Goal: Information Seeking & Learning: Learn about a topic

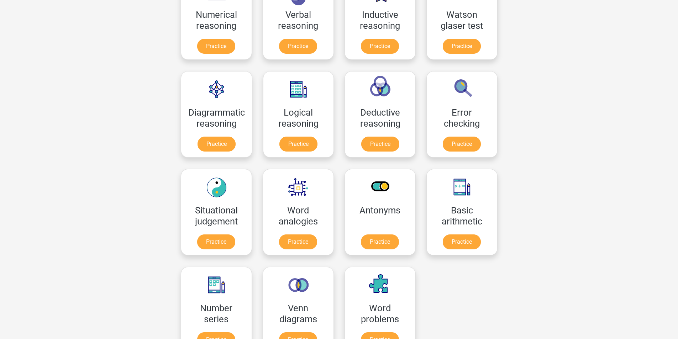
scroll to position [71, 0]
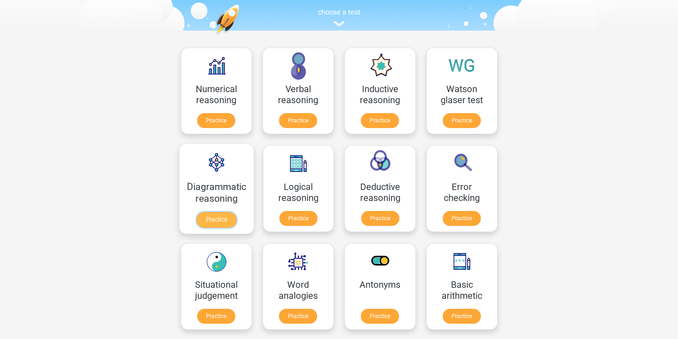
click at [207, 218] on link "Practice" at bounding box center [216, 220] width 40 height 16
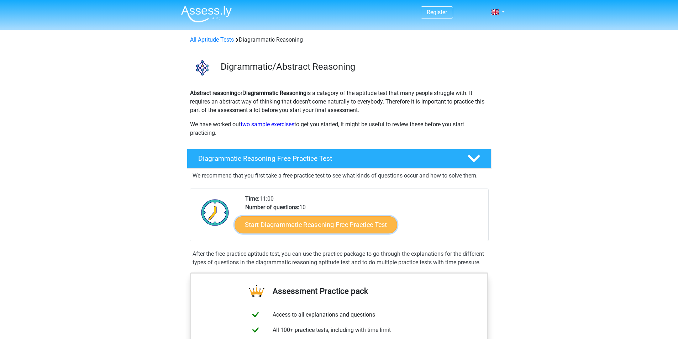
click at [312, 225] on link "Start Diagrammatic Reasoning Free Practice Test" at bounding box center [316, 224] width 163 height 17
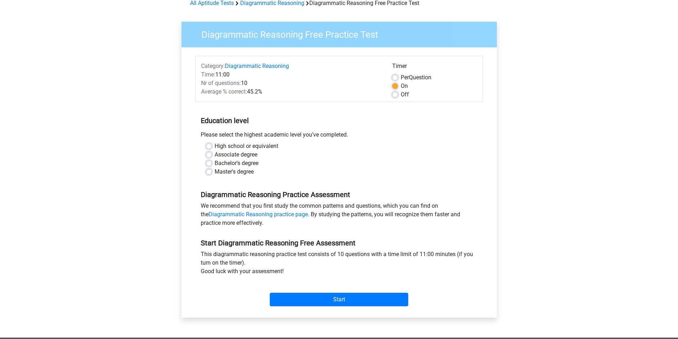
scroll to position [36, 0]
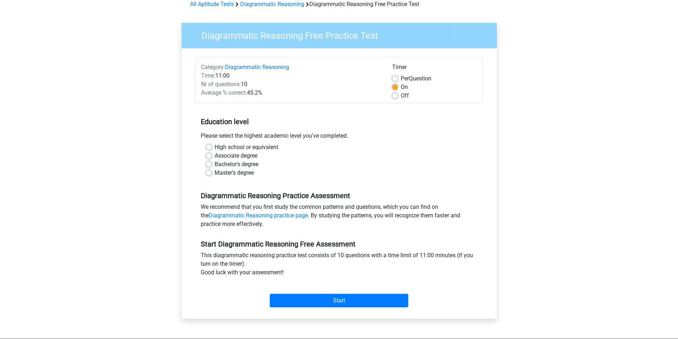
click at [215, 147] on label "High school or equivalent" at bounding box center [247, 147] width 64 height 9
click at [207, 147] on input "High school or equivalent" at bounding box center [209, 146] width 6 height 7
radio input "true"
click at [339, 296] on input "Start" at bounding box center [339, 301] width 138 height 14
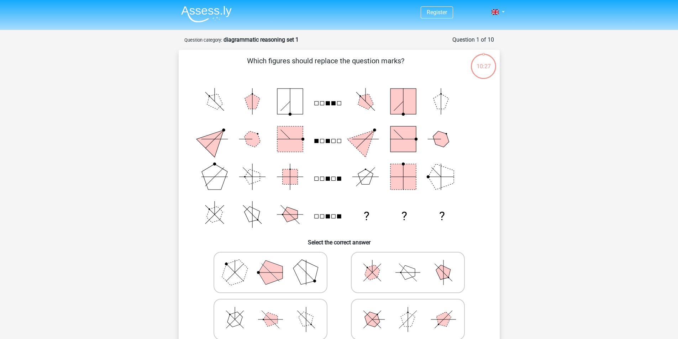
click at [406, 170] on rect at bounding box center [403, 177] width 26 height 26
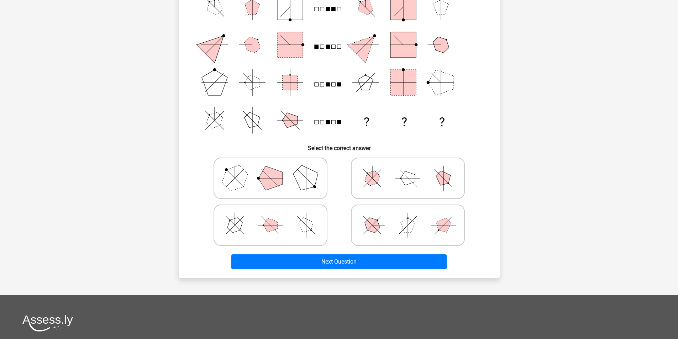
scroll to position [107, 0]
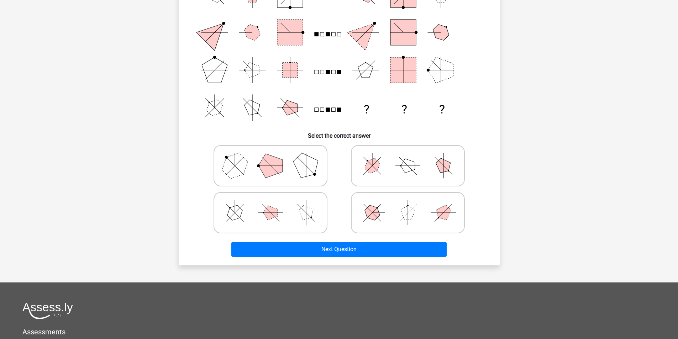
click at [257, 208] on icon at bounding box center [270, 213] width 107 height 36
click at [270, 204] on input "radio" at bounding box center [272, 201] width 5 height 5
radio input "true"
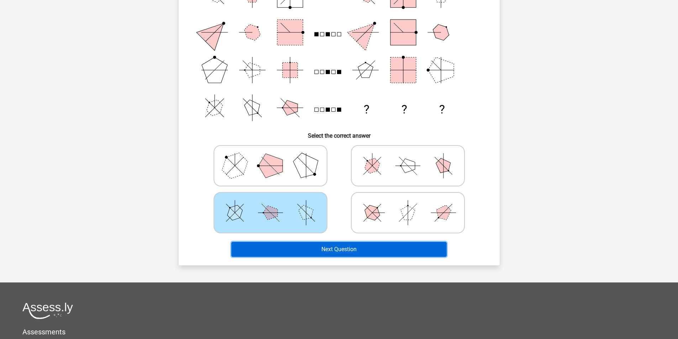
click at [340, 246] on button "Next Question" at bounding box center [338, 249] width 215 height 15
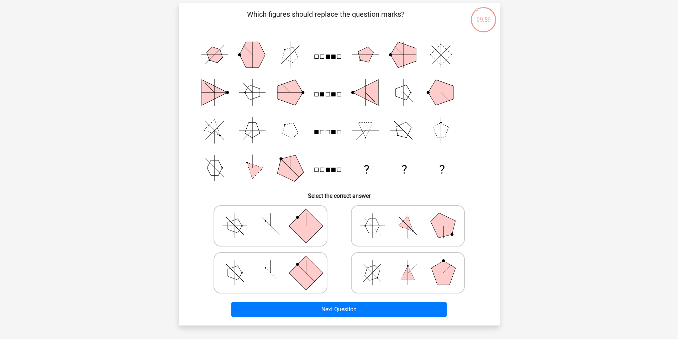
scroll to position [36, 0]
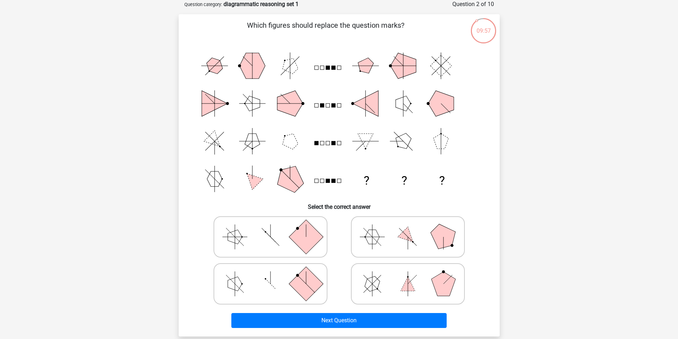
click at [304, 277] on rect at bounding box center [306, 284] width 34 height 34
click at [275, 275] on input "radio" at bounding box center [272, 272] width 5 height 5
radio input "true"
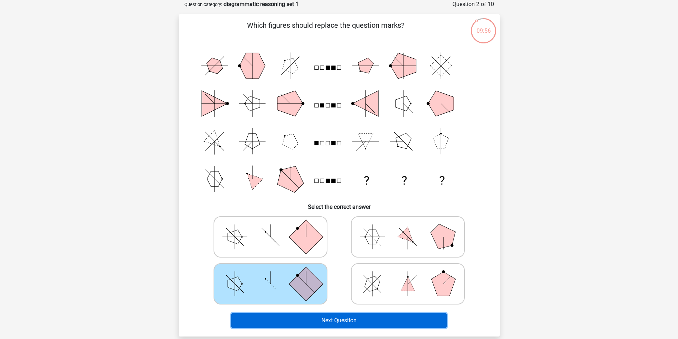
click at [340, 318] on button "Next Question" at bounding box center [338, 320] width 215 height 15
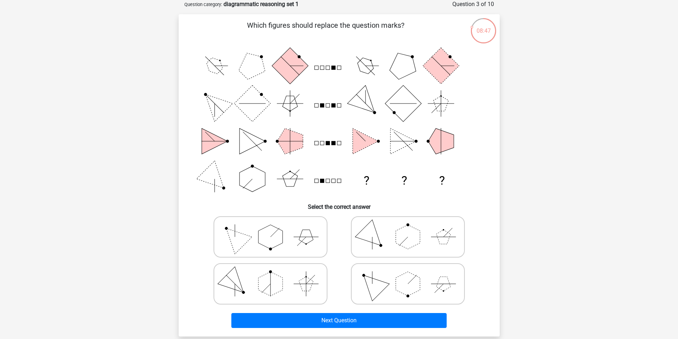
click at [423, 226] on icon at bounding box center [407, 237] width 107 height 36
click at [412, 226] on input "radio" at bounding box center [410, 226] width 5 height 5
radio input "true"
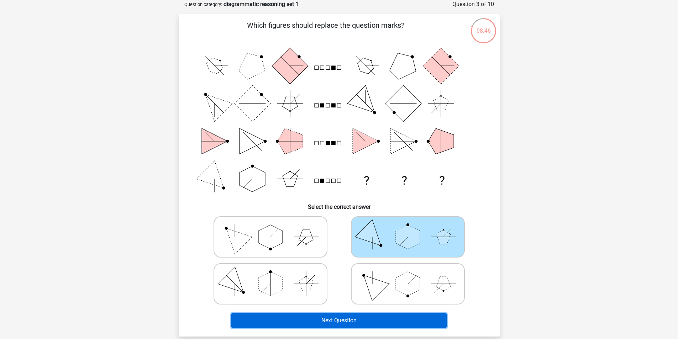
click at [347, 317] on button "Next Question" at bounding box center [338, 320] width 215 height 15
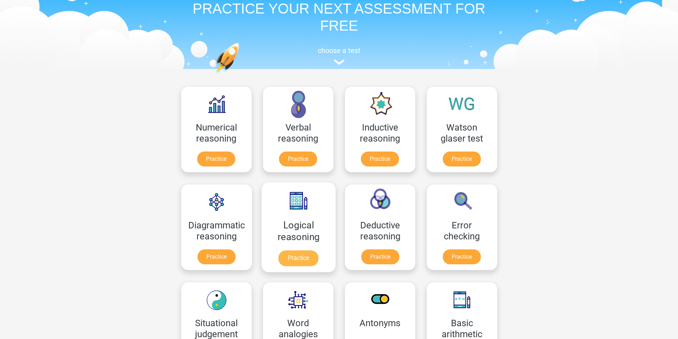
scroll to position [71, 0]
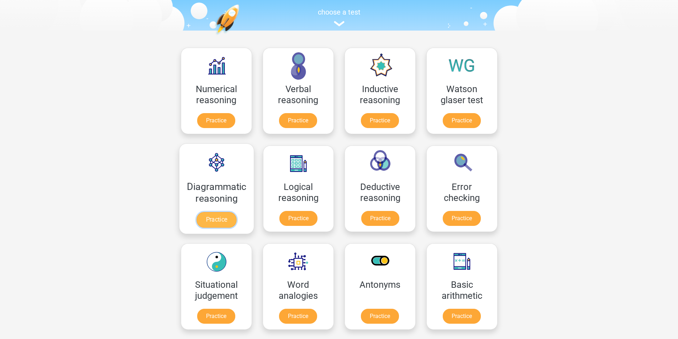
click at [225, 212] on link "Practice" at bounding box center [216, 220] width 40 height 16
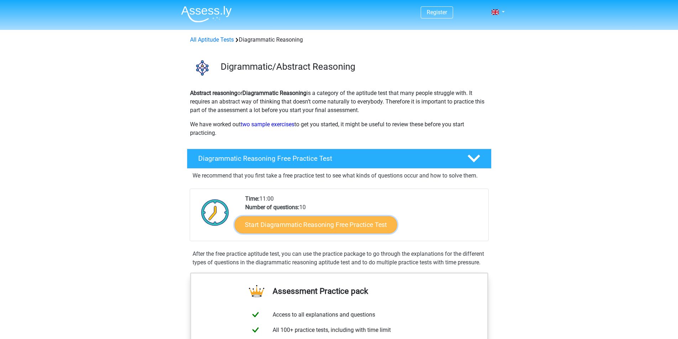
click at [319, 227] on link "Start Diagrammatic Reasoning Free Practice Test" at bounding box center [316, 224] width 163 height 17
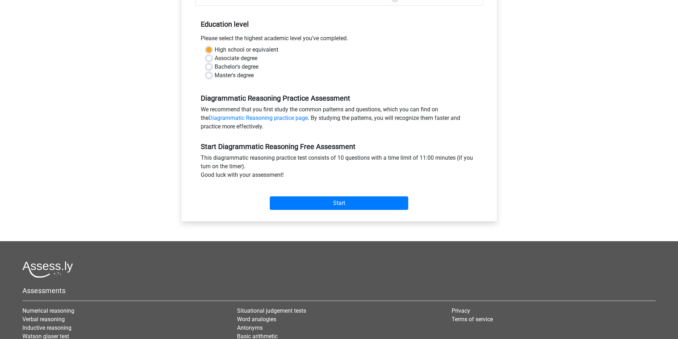
scroll to position [142, 0]
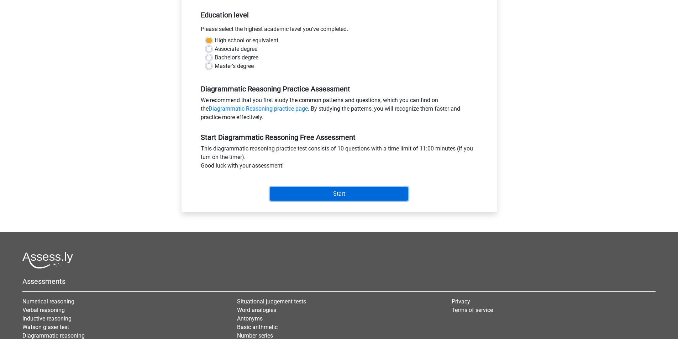
click at [329, 191] on input "Start" at bounding box center [339, 194] width 138 height 14
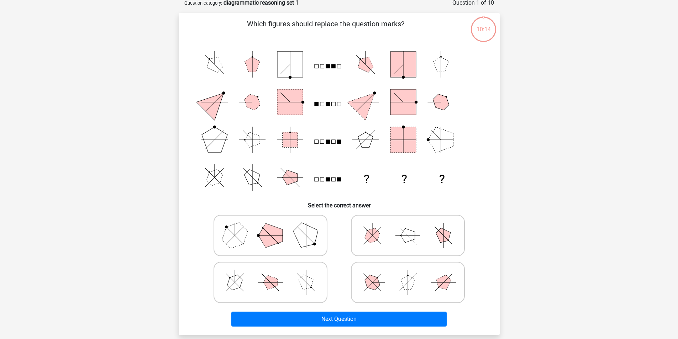
scroll to position [36, 0]
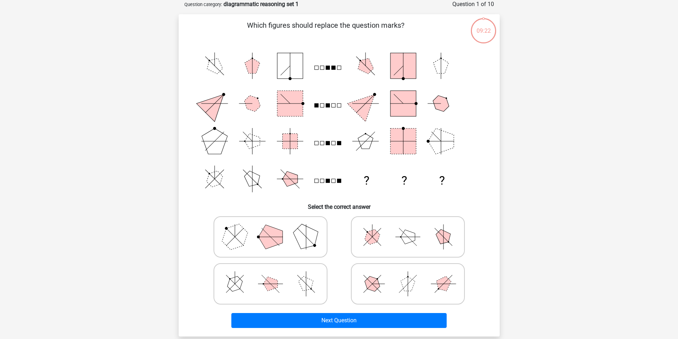
click at [269, 291] on icon at bounding box center [270, 284] width 107 height 36
click at [270, 275] on input "radio" at bounding box center [272, 272] width 5 height 5
radio input "true"
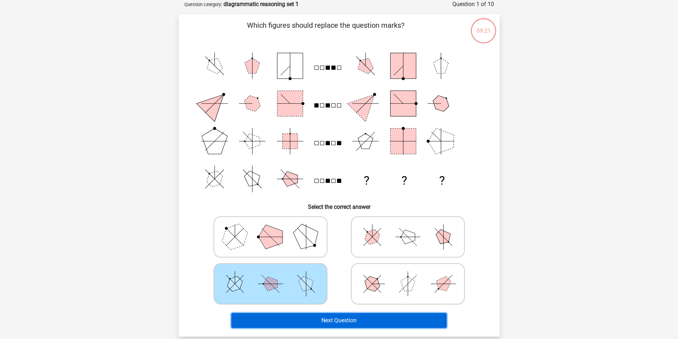
click at [323, 318] on button "Next Question" at bounding box center [338, 320] width 215 height 15
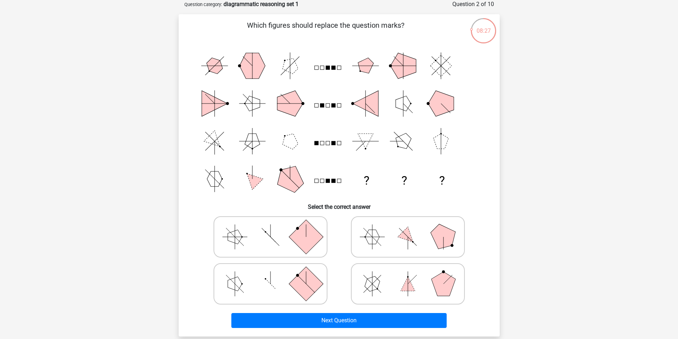
click at [411, 235] on icon at bounding box center [407, 237] width 107 height 36
click at [411, 228] on input "radio" at bounding box center [410, 226] width 5 height 5
radio input "true"
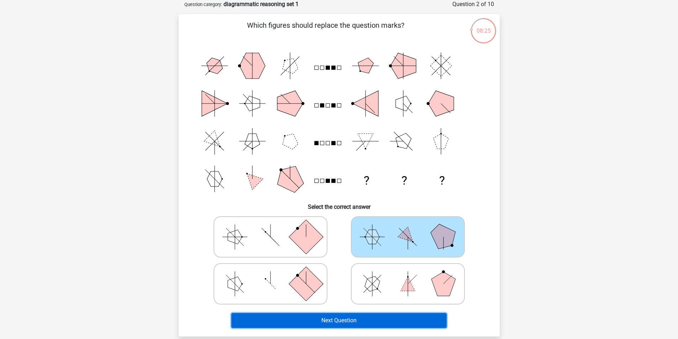
click at [383, 317] on button "Next Question" at bounding box center [338, 320] width 215 height 15
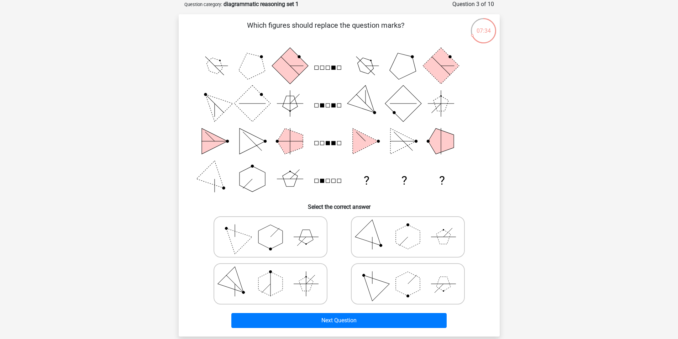
click at [254, 284] on icon at bounding box center [270, 284] width 107 height 36
click at [270, 275] on input "radio" at bounding box center [272, 272] width 5 height 5
radio input "true"
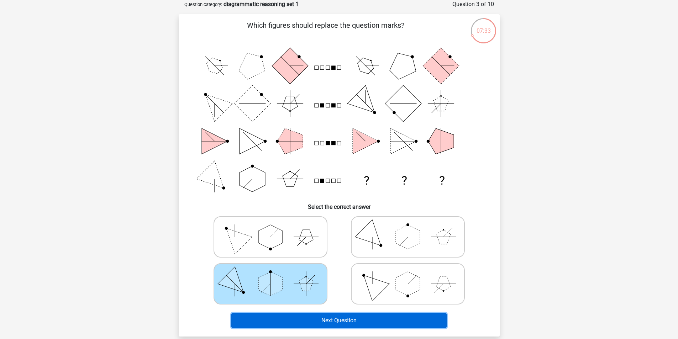
click at [354, 317] on button "Next Question" at bounding box center [338, 320] width 215 height 15
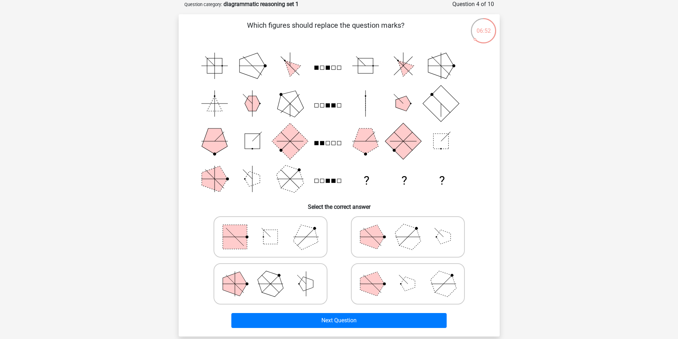
click at [284, 230] on icon at bounding box center [270, 237] width 107 height 36
click at [275, 228] on input "radio" at bounding box center [272, 226] width 5 height 5
radio input "true"
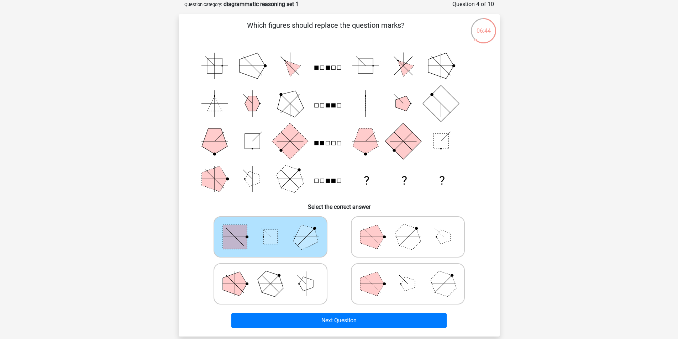
click at [284, 240] on icon at bounding box center [270, 237] width 107 height 36
click at [275, 228] on input "radio" at bounding box center [272, 226] width 5 height 5
click at [397, 275] on icon at bounding box center [407, 284] width 107 height 36
click at [408, 275] on input "radio" at bounding box center [410, 272] width 5 height 5
radio input "true"
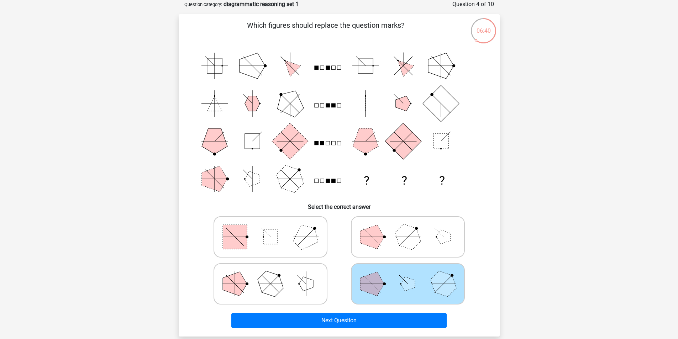
click at [408, 224] on input "radio" at bounding box center [410, 226] width 5 height 5
radio input "true"
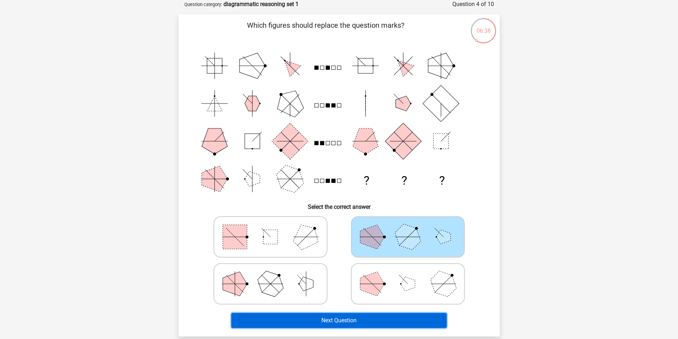
click at [348, 316] on button "Next Question" at bounding box center [338, 320] width 215 height 15
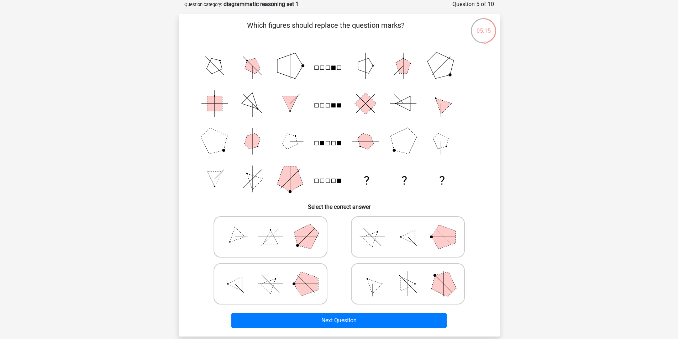
click at [286, 236] on icon at bounding box center [270, 237] width 107 height 36
click at [275, 228] on input "radio" at bounding box center [272, 226] width 5 height 5
radio input "true"
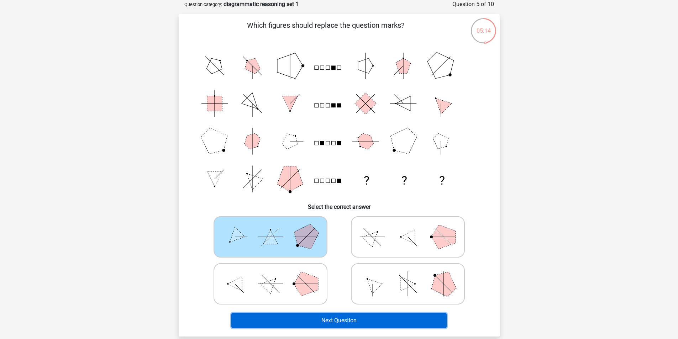
click at [335, 322] on button "Next Question" at bounding box center [338, 320] width 215 height 15
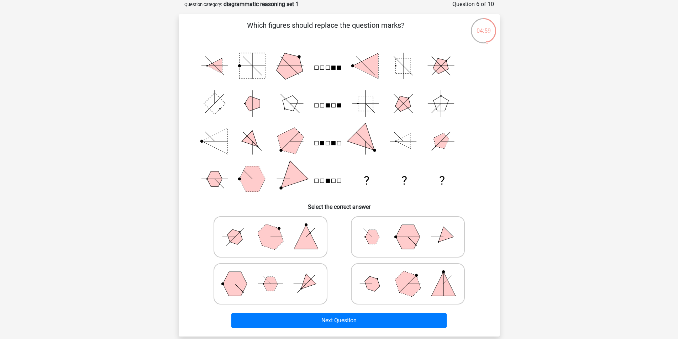
click at [283, 281] on icon at bounding box center [270, 284] width 107 height 36
click at [275, 275] on input "radio" at bounding box center [272, 272] width 5 height 5
radio input "true"
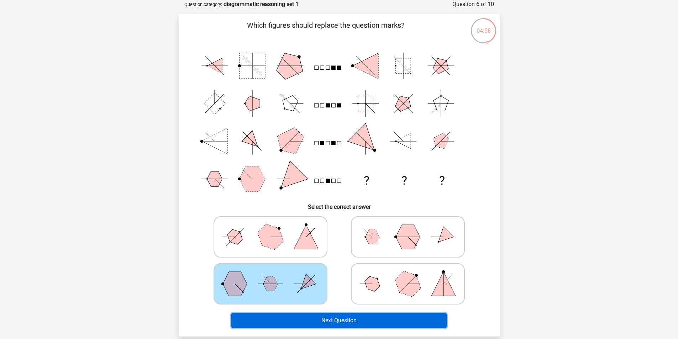
click at [343, 319] on button "Next Question" at bounding box center [338, 320] width 215 height 15
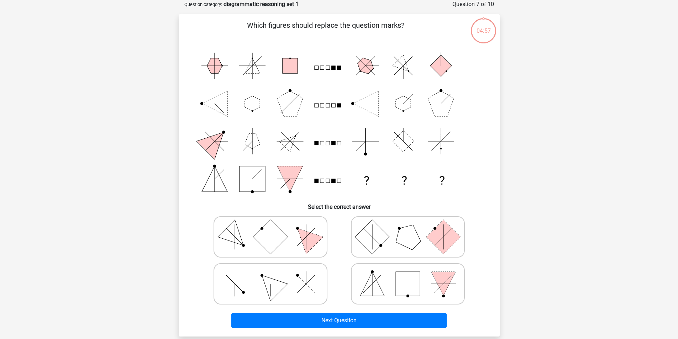
drag, startPoint x: 433, startPoint y: 240, endPoint x: 417, endPoint y: 271, distance: 35.5
click at [433, 239] on rect at bounding box center [443, 237] width 34 height 34
click at [412, 228] on input "radio" at bounding box center [410, 226] width 5 height 5
radio input "true"
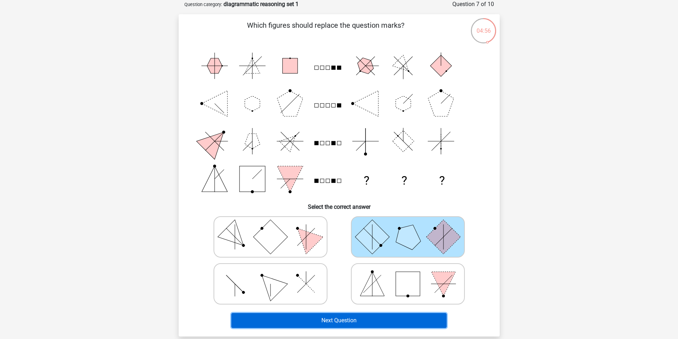
click at [373, 322] on button "Next Question" at bounding box center [338, 320] width 215 height 15
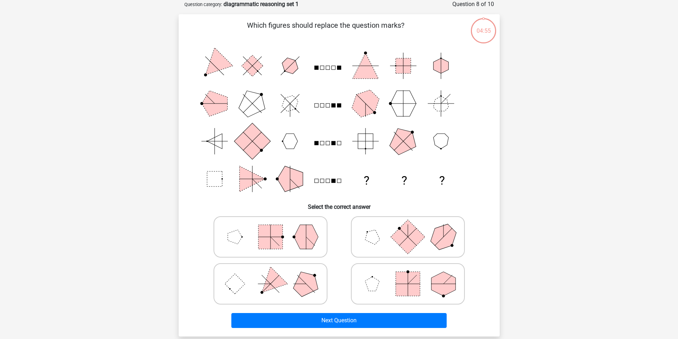
click at [256, 237] on icon at bounding box center [270, 237] width 107 height 36
click at [270, 228] on input "radio" at bounding box center [272, 226] width 5 height 5
radio input "true"
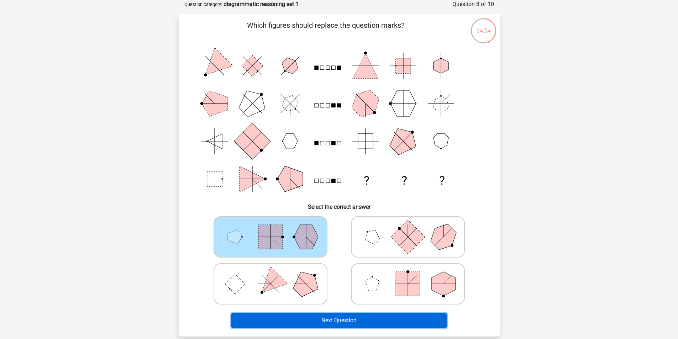
click at [335, 319] on button "Next Question" at bounding box center [338, 320] width 215 height 15
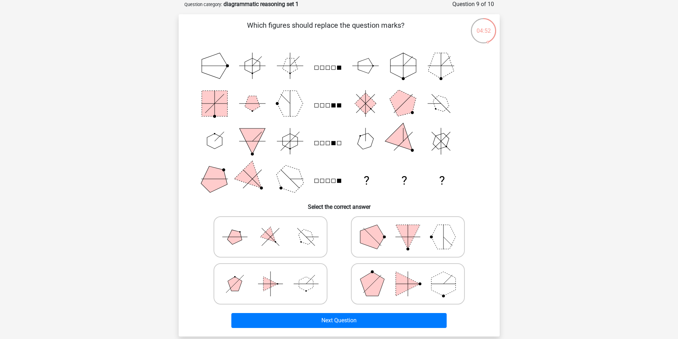
drag, startPoint x: 404, startPoint y: 229, endPoint x: 405, endPoint y: 245, distance: 16.1
click at [404, 229] on polygon at bounding box center [408, 237] width 24 height 24
click at [408, 228] on input "radio" at bounding box center [410, 226] width 5 height 5
radio input "true"
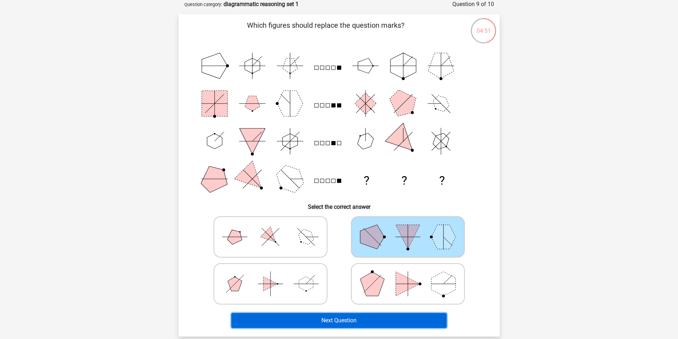
click at [341, 317] on button "Next Question" at bounding box center [338, 320] width 215 height 15
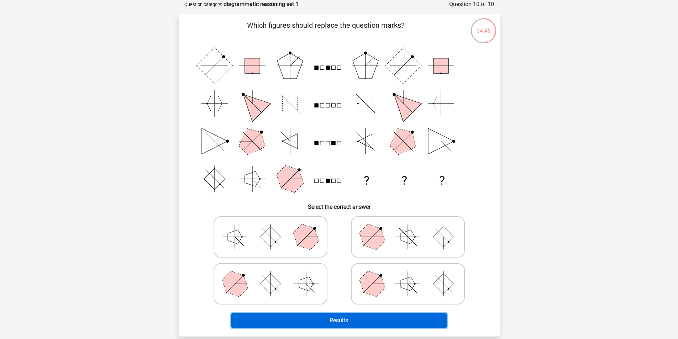
click at [346, 322] on button "Results" at bounding box center [338, 320] width 215 height 15
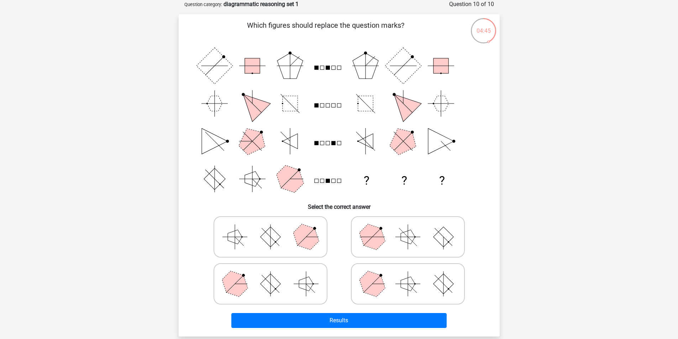
click at [407, 232] on polygon at bounding box center [408, 237] width 14 height 14
click at [408, 228] on input "radio" at bounding box center [410, 226] width 5 height 5
radio input "true"
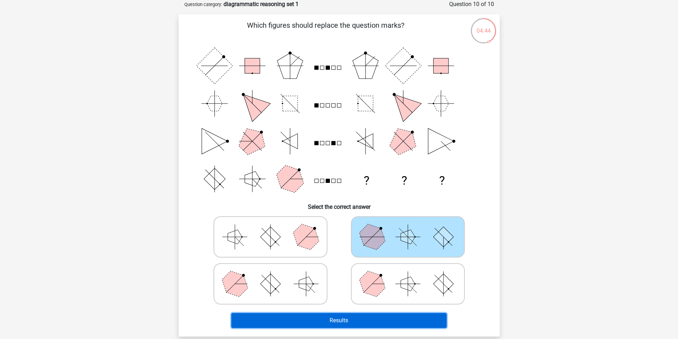
click at [380, 320] on button "Results" at bounding box center [338, 320] width 215 height 15
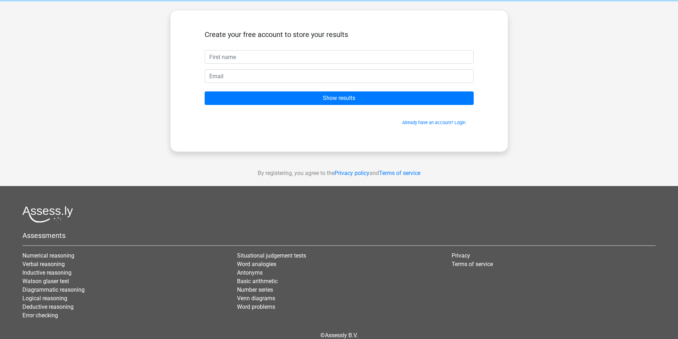
scroll to position [63, 0]
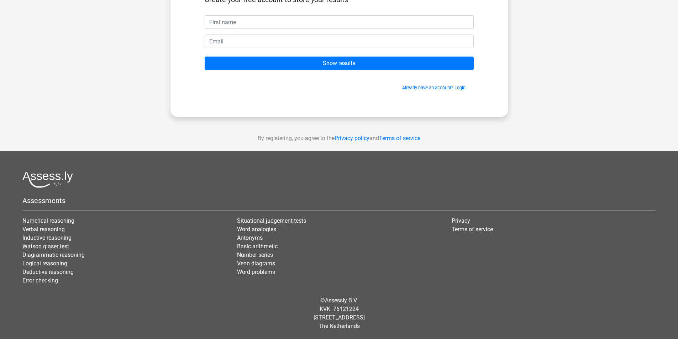
click at [51, 246] on link "Watson glaser test" at bounding box center [45, 246] width 47 height 7
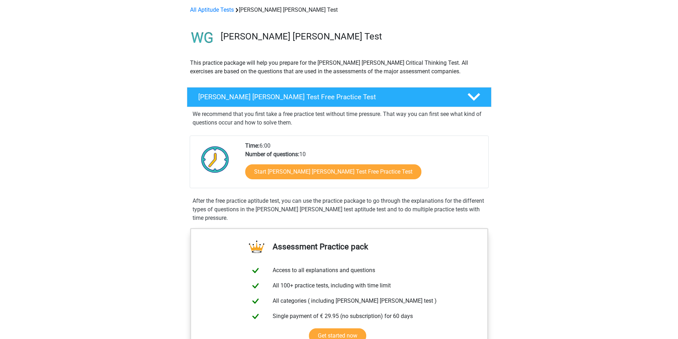
scroll to position [71, 0]
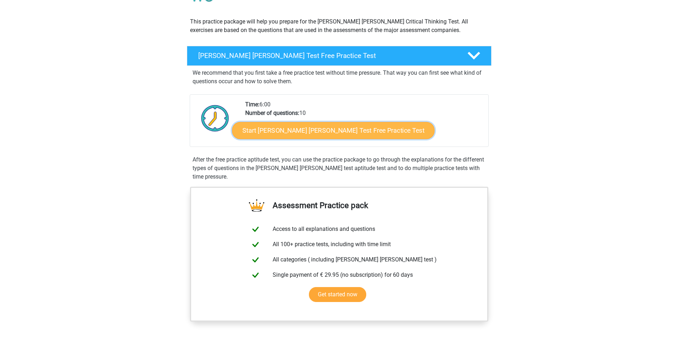
click at [324, 132] on link "Start [PERSON_NAME] [PERSON_NAME] Test Free Practice Test" at bounding box center [333, 130] width 203 height 17
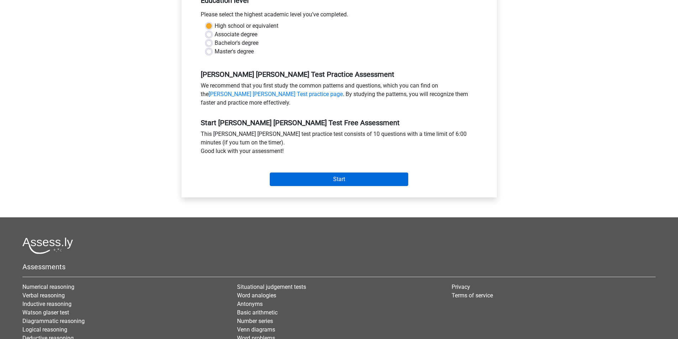
scroll to position [178, 0]
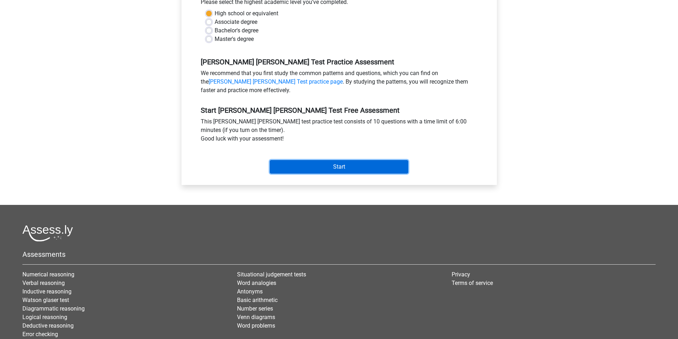
click at [338, 160] on input "Start" at bounding box center [339, 167] width 138 height 14
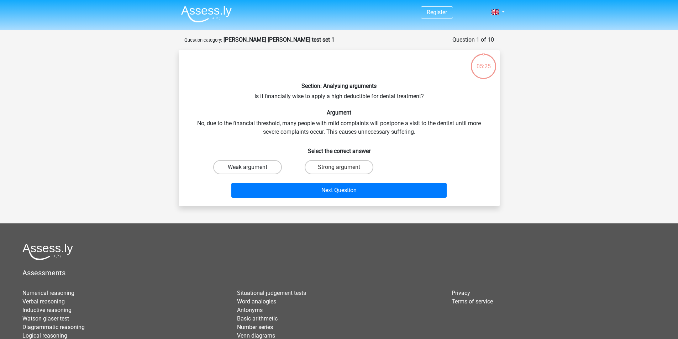
click at [252, 166] on label "Weak argument" at bounding box center [247, 167] width 69 height 14
click at [252, 167] on input "Weak argument" at bounding box center [249, 169] width 5 height 5
radio input "true"
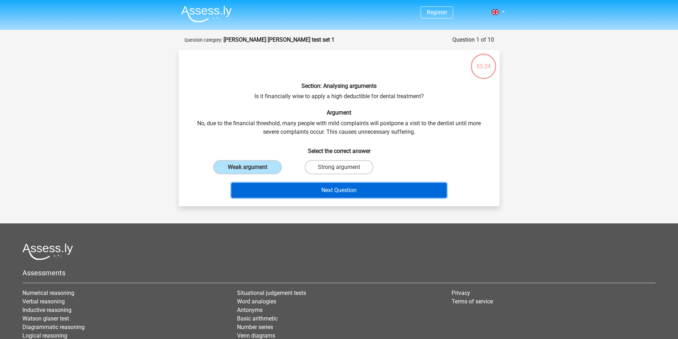
click at [347, 193] on button "Next Question" at bounding box center [338, 190] width 215 height 15
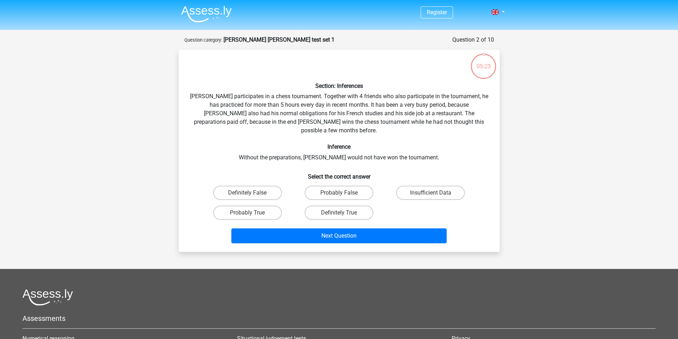
scroll to position [36, 0]
